Goal: Find specific page/section

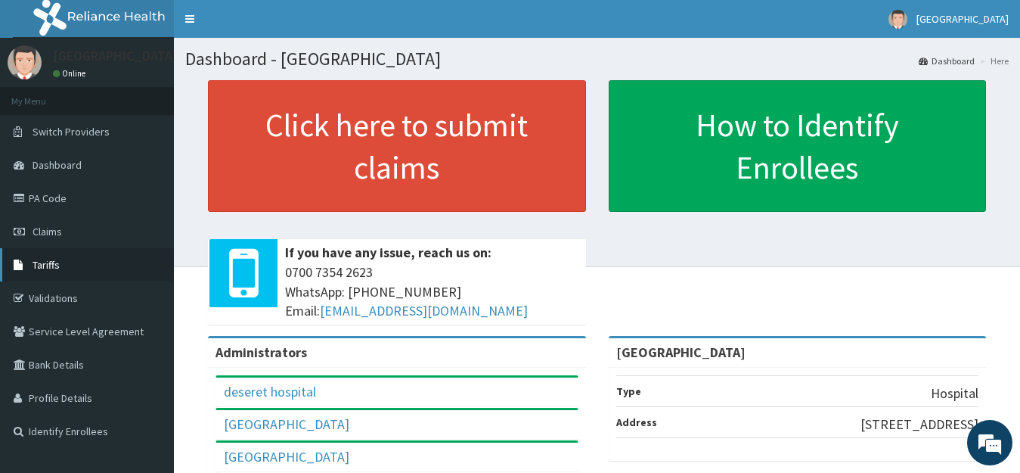
click at [49, 265] on span "Tariffs" at bounding box center [46, 265] width 27 height 14
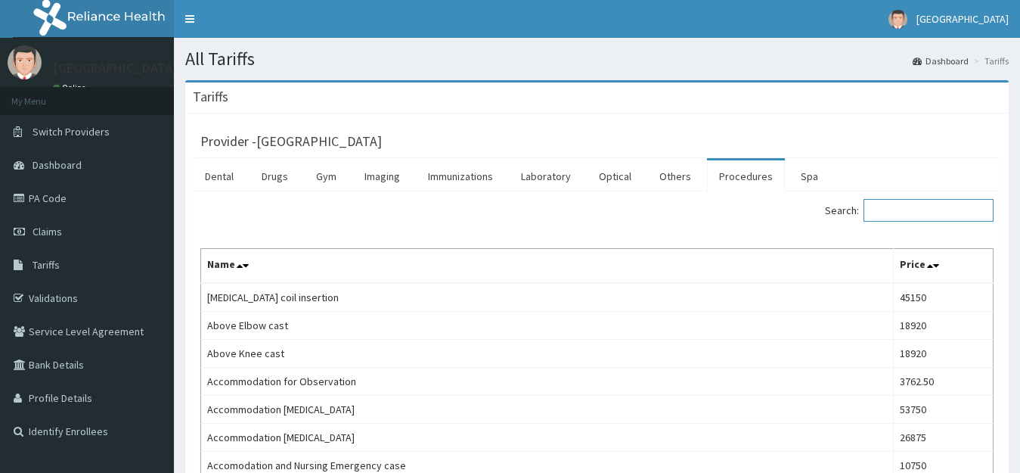
click at [947, 207] on input "Search:" at bounding box center [928, 210] width 130 height 23
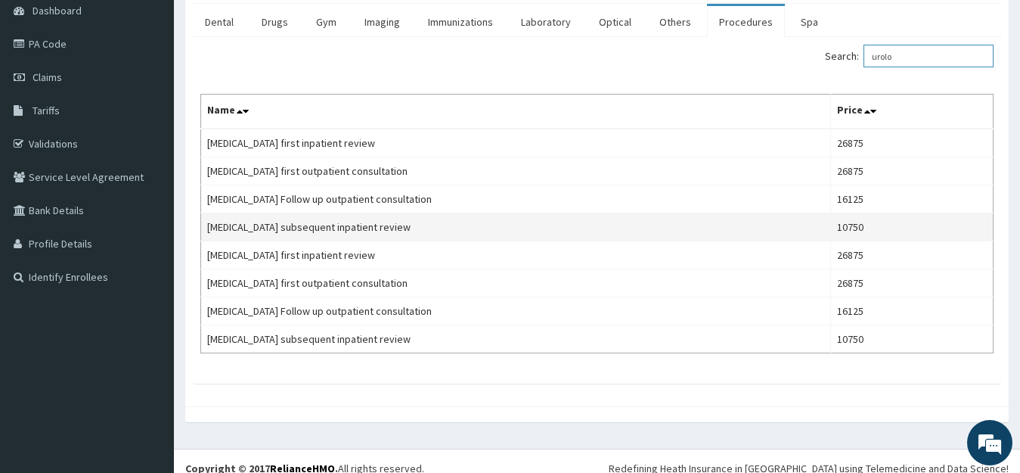
scroll to position [169, 0]
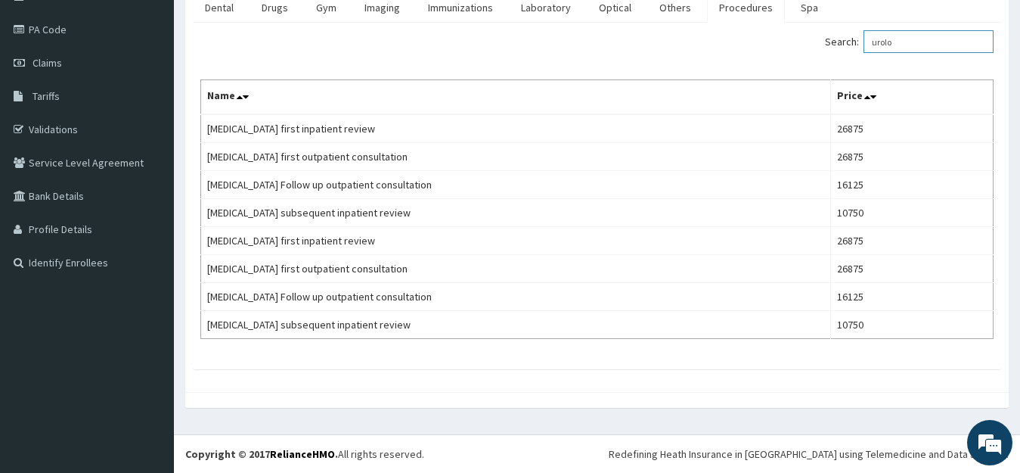
type input "urolo"
